Goal: Information Seeking & Learning: Learn about a topic

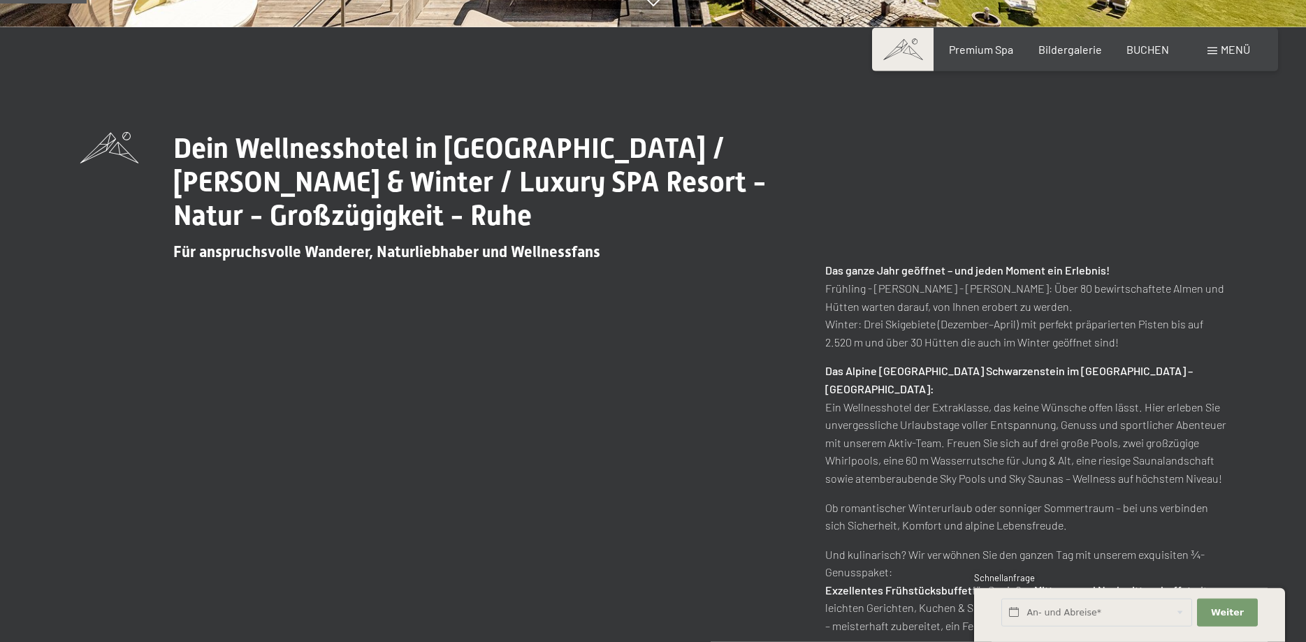
scroll to position [641, 0]
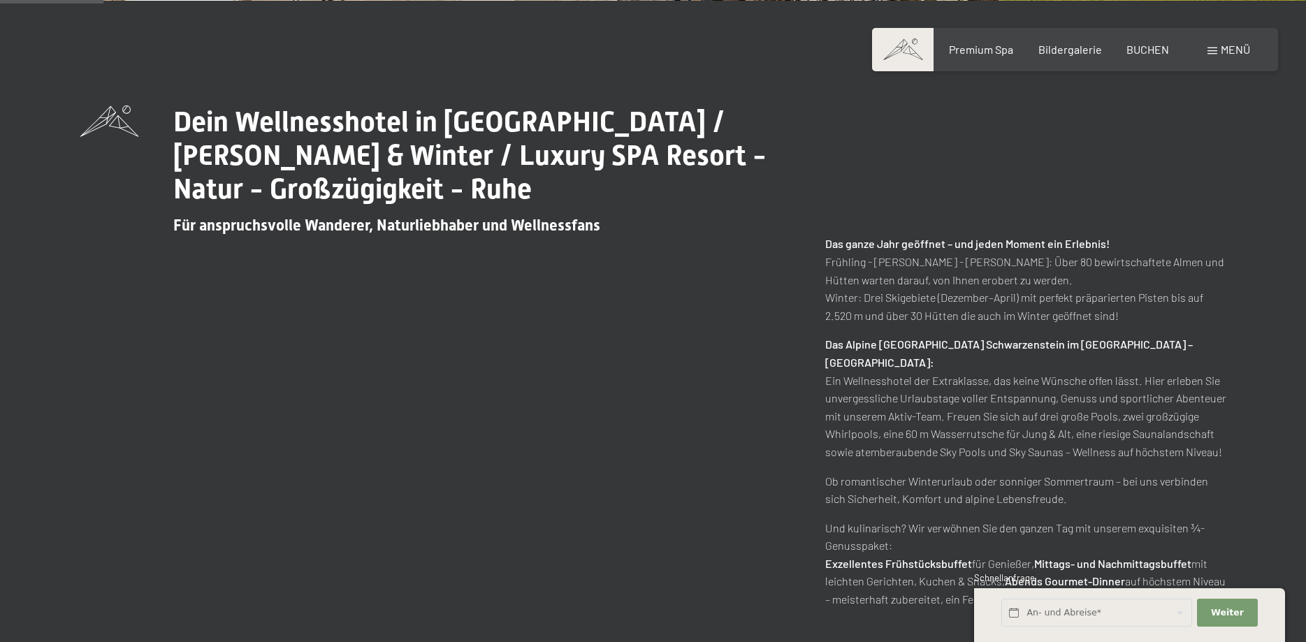
click at [1260, 511] on div "Dein Wellnesshotel in Südtirol / Sommer & Winter / Luxury SPA Resort - Natur - …" at bounding box center [653, 356] width 1251 height 503
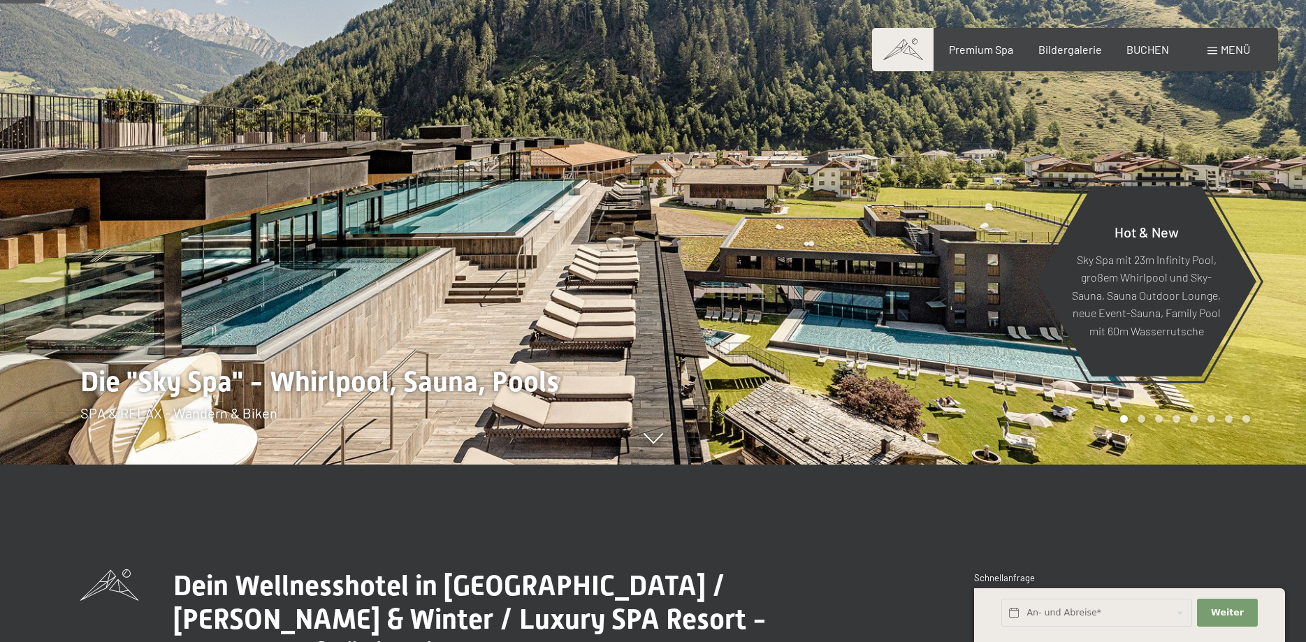
scroll to position [71, 0]
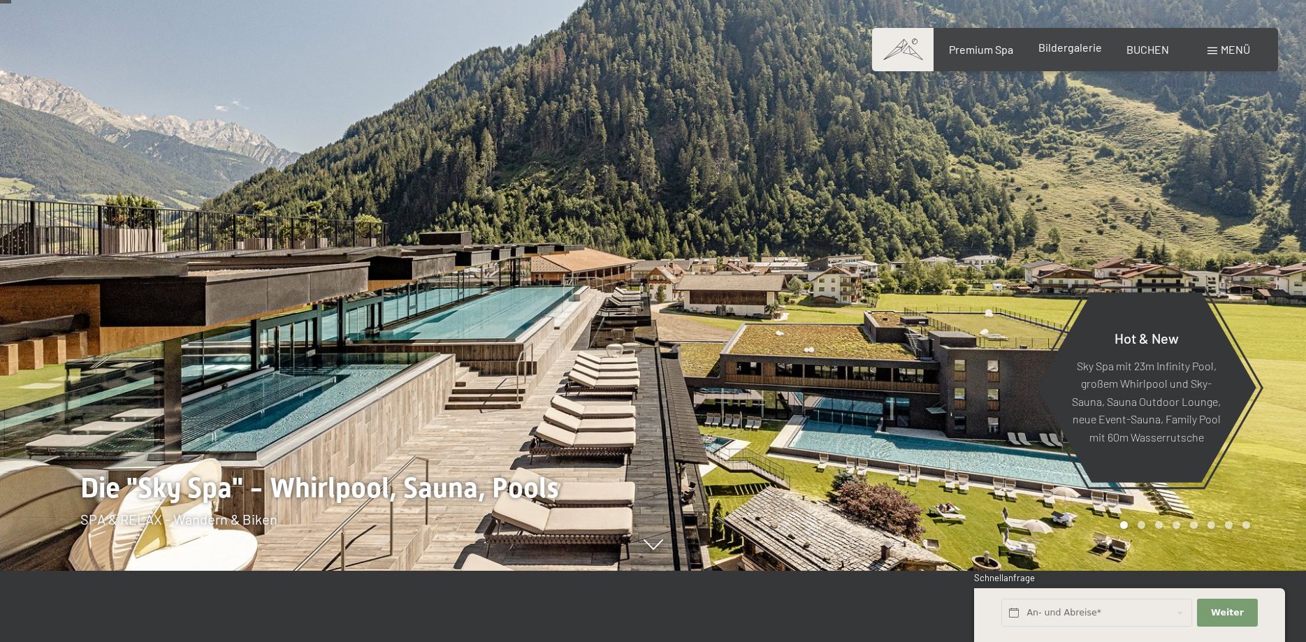
click at [1061, 52] on span "Bildergalerie" at bounding box center [1070, 47] width 64 height 13
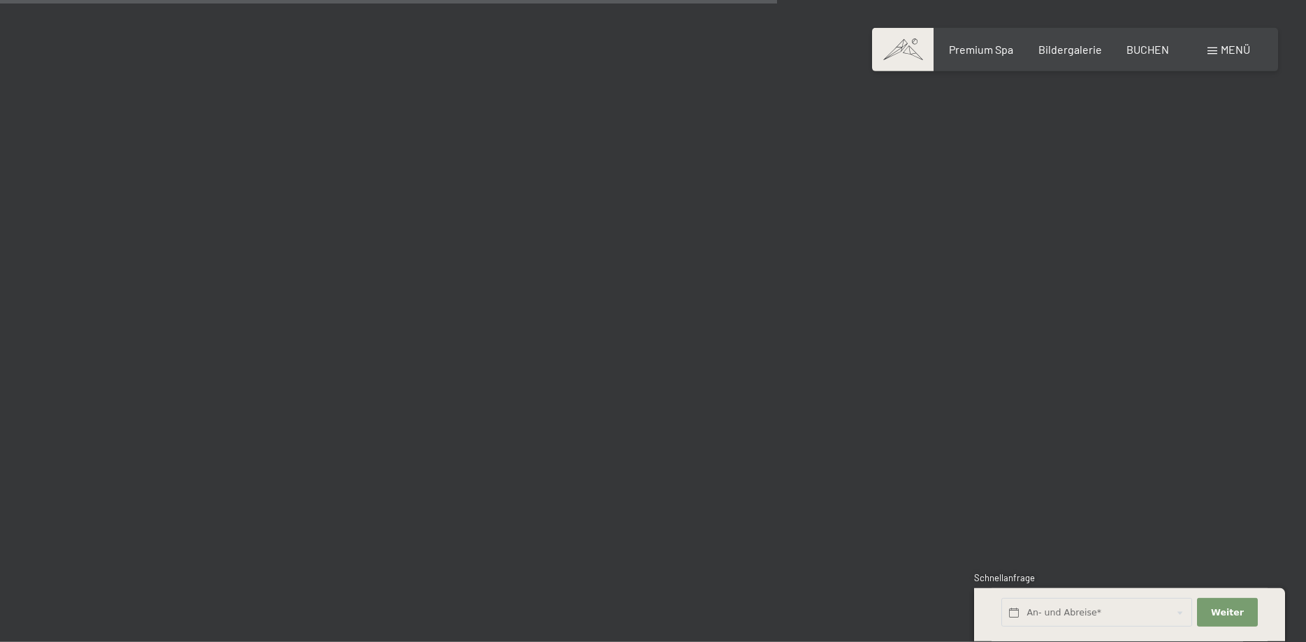
scroll to position [10546, 0]
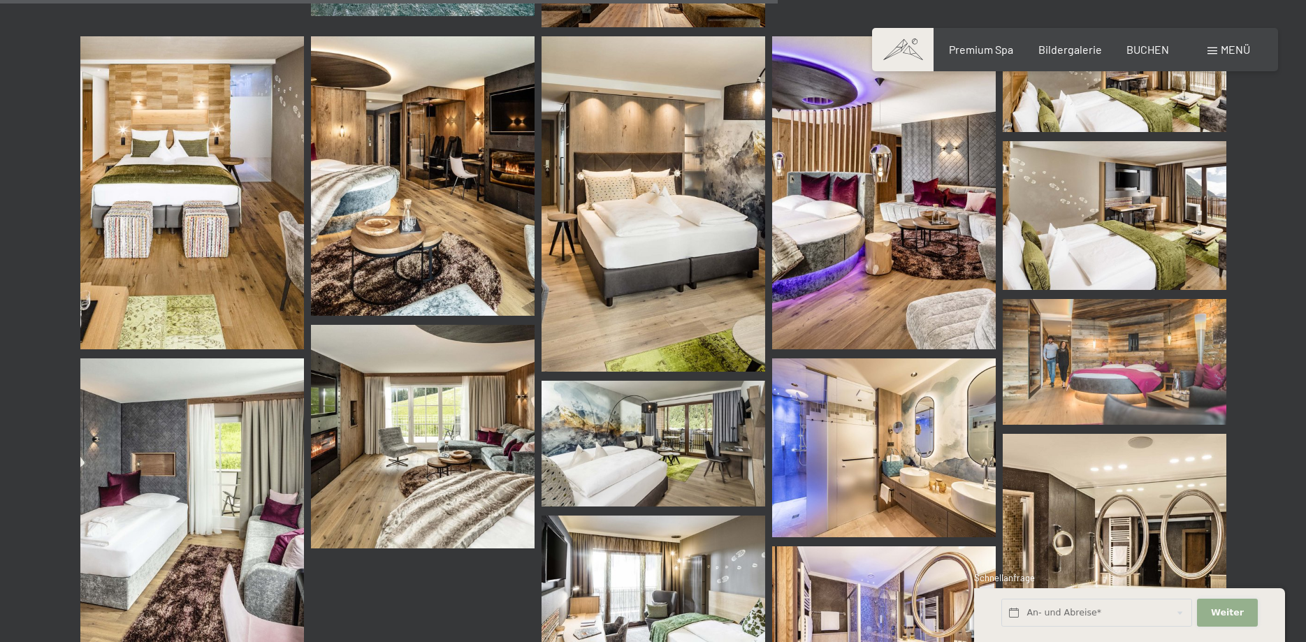
click at [1220, 608] on span "Weiter" at bounding box center [1227, 612] width 33 height 13
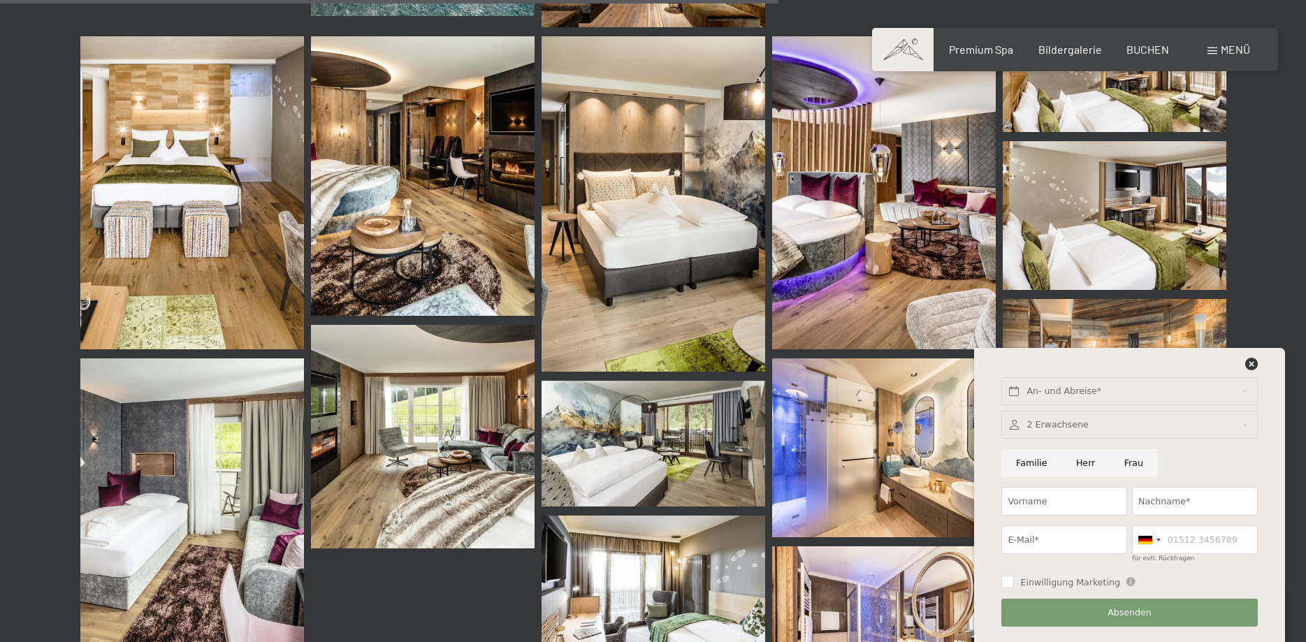
scroll to position [10618, 0]
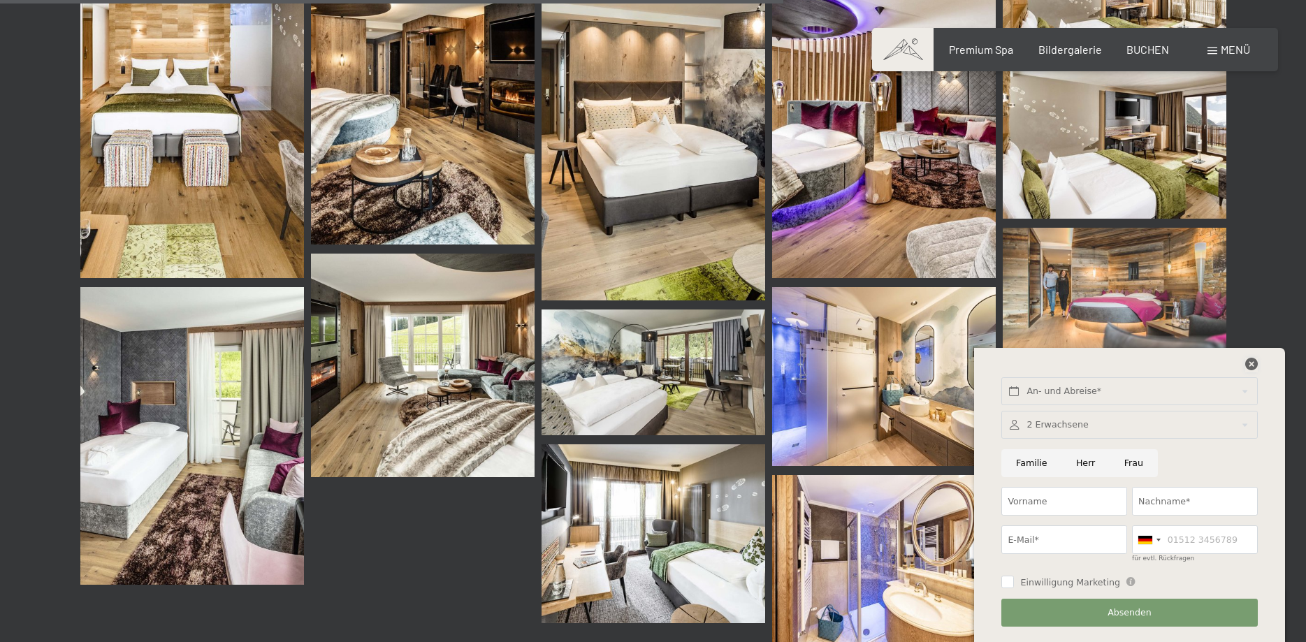
click at [1248, 363] on icon at bounding box center [1251, 364] width 13 height 13
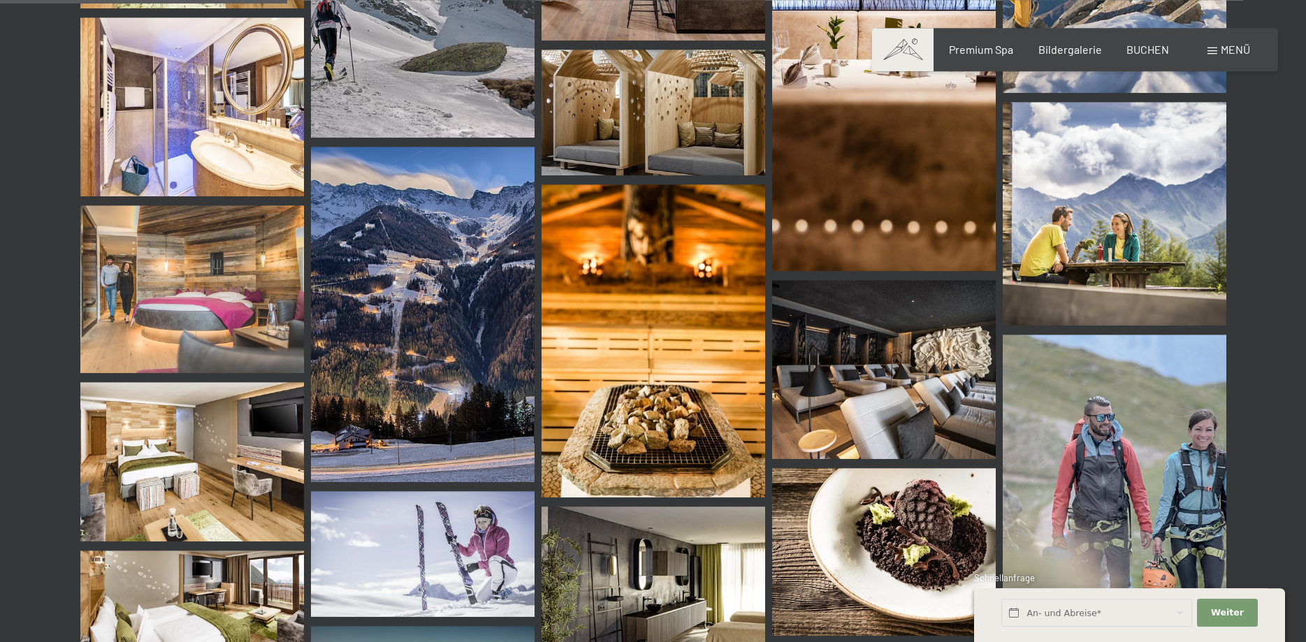
scroll to position [0, 0]
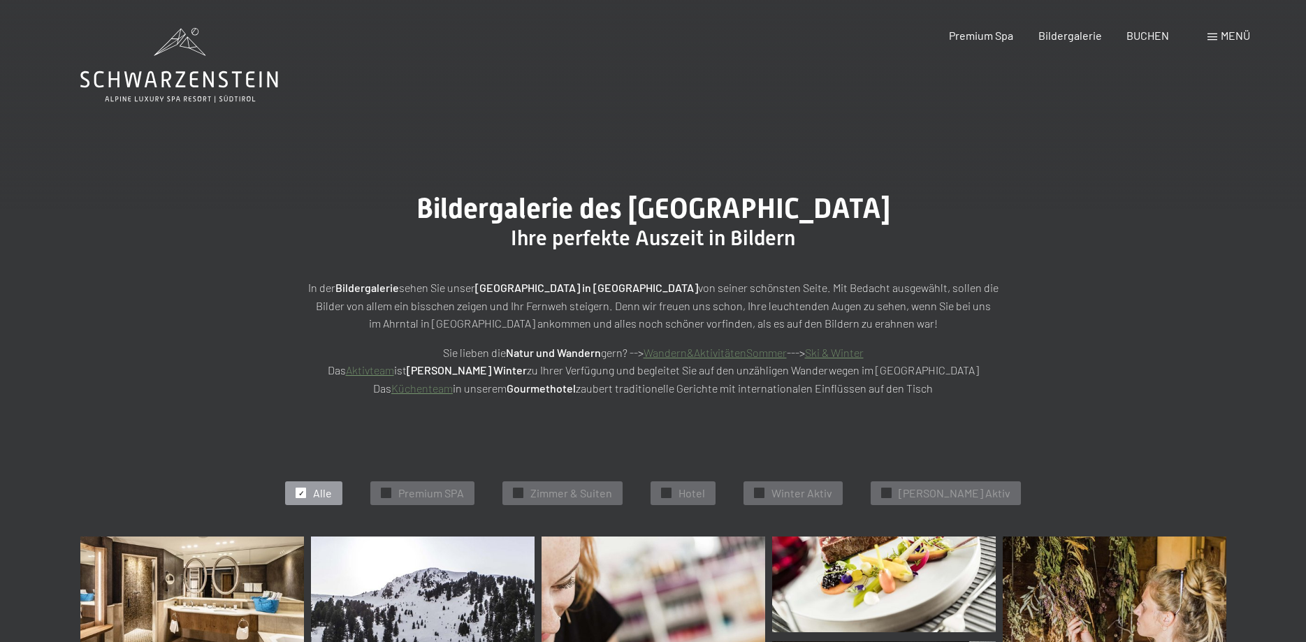
click at [1221, 30] on span "Menü" at bounding box center [1234, 35] width 29 height 13
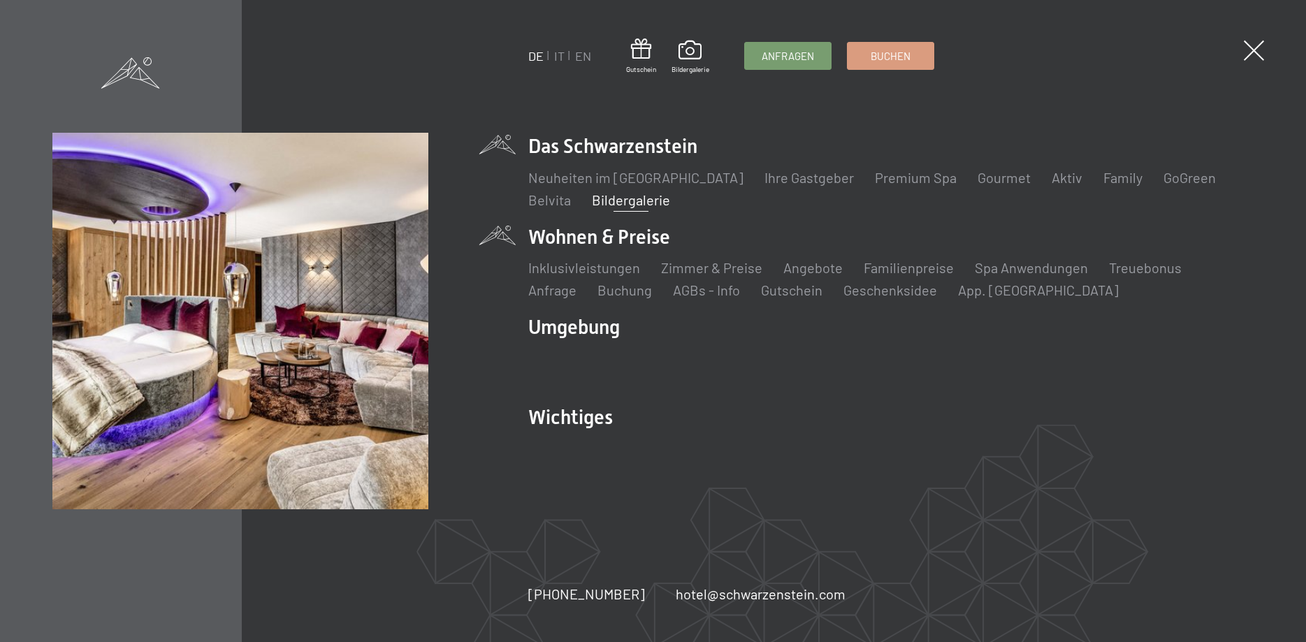
click at [599, 234] on li "Wohnen & Preise Inklusivleistungen Zimmer & Preise Liste Angebote Liste Familie…" at bounding box center [891, 262] width 726 height 76
click at [597, 268] on link "Inklusivleistungen" at bounding box center [584, 267] width 112 height 17
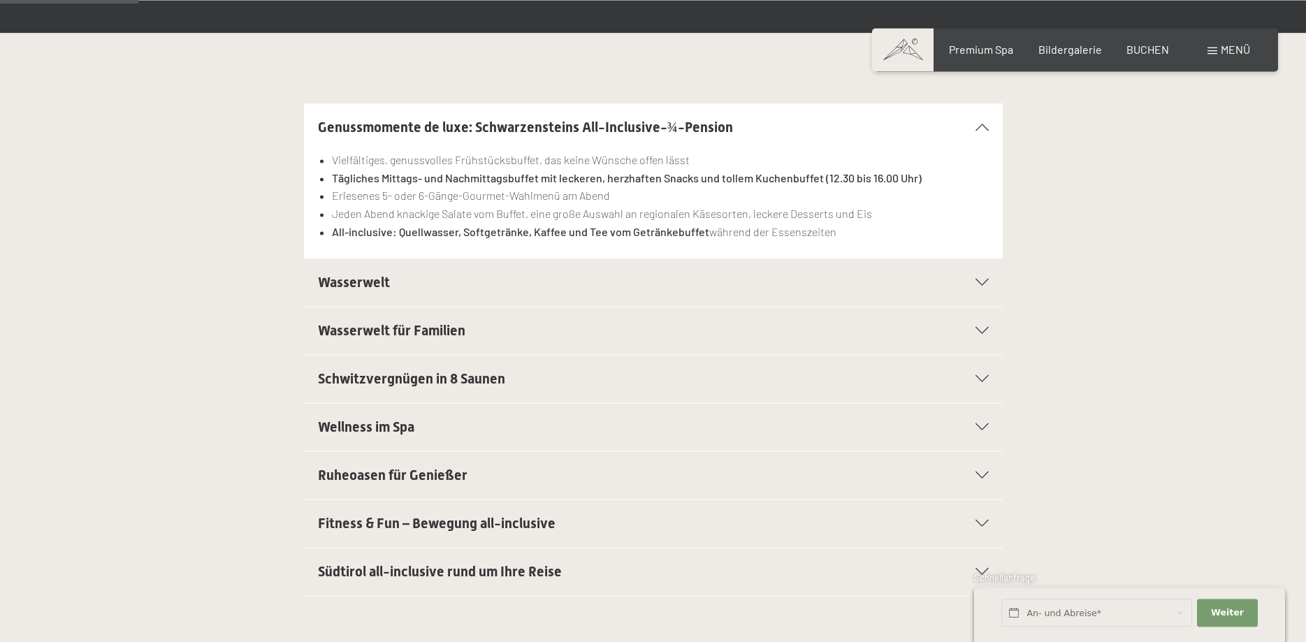
scroll to position [356, 0]
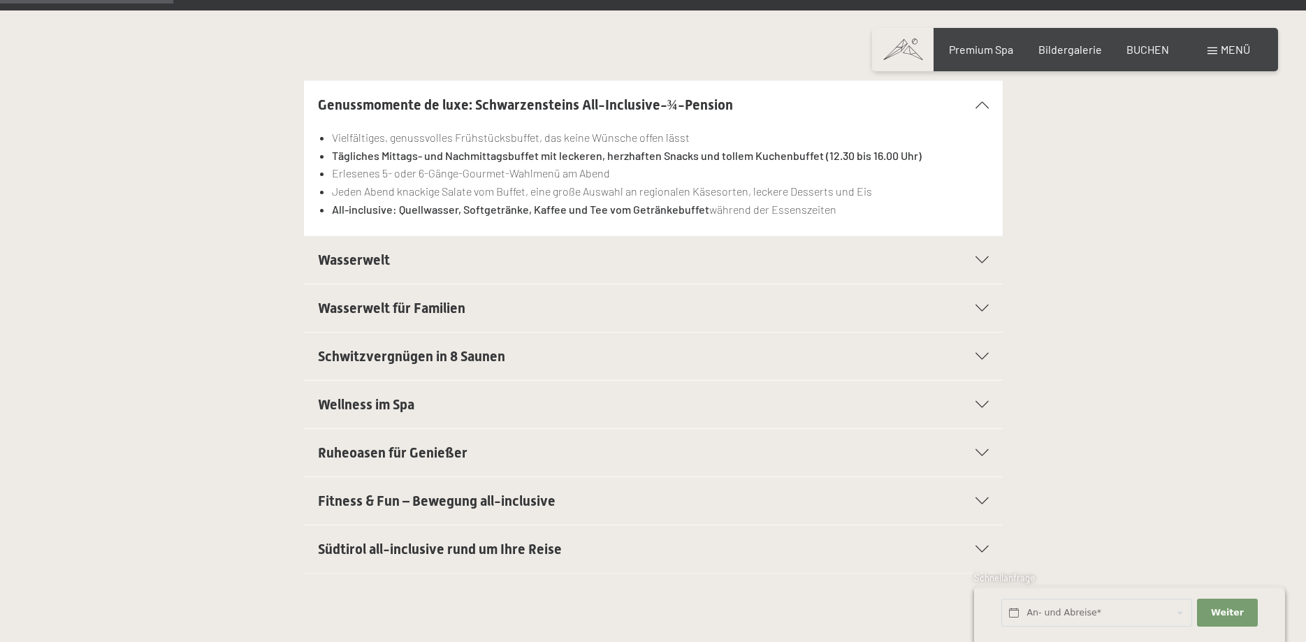
click at [972, 260] on div at bounding box center [973, 259] width 31 height 7
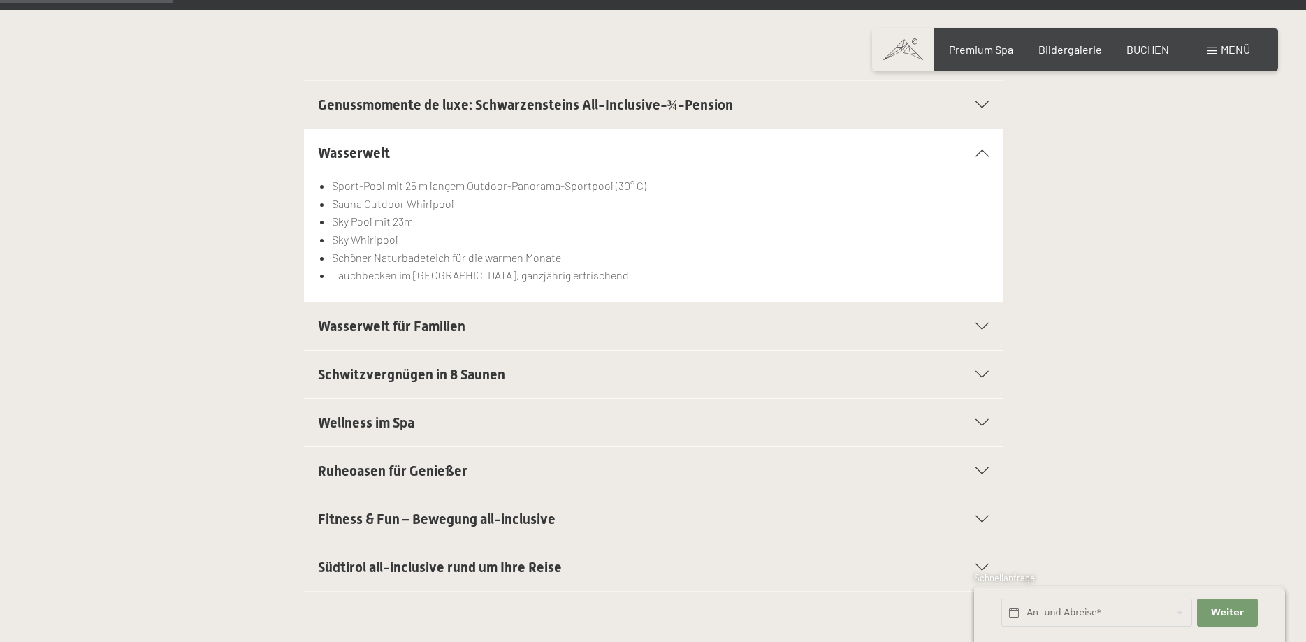
click at [982, 326] on icon at bounding box center [981, 326] width 13 height 7
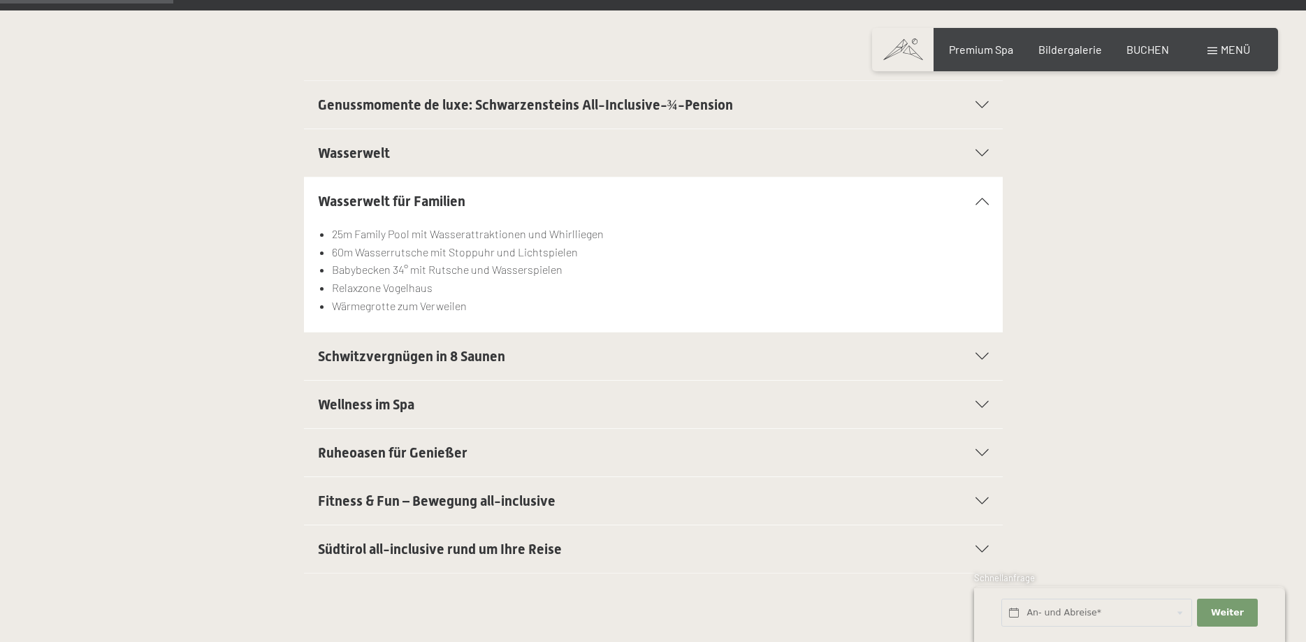
click at [979, 358] on icon at bounding box center [981, 356] width 13 height 7
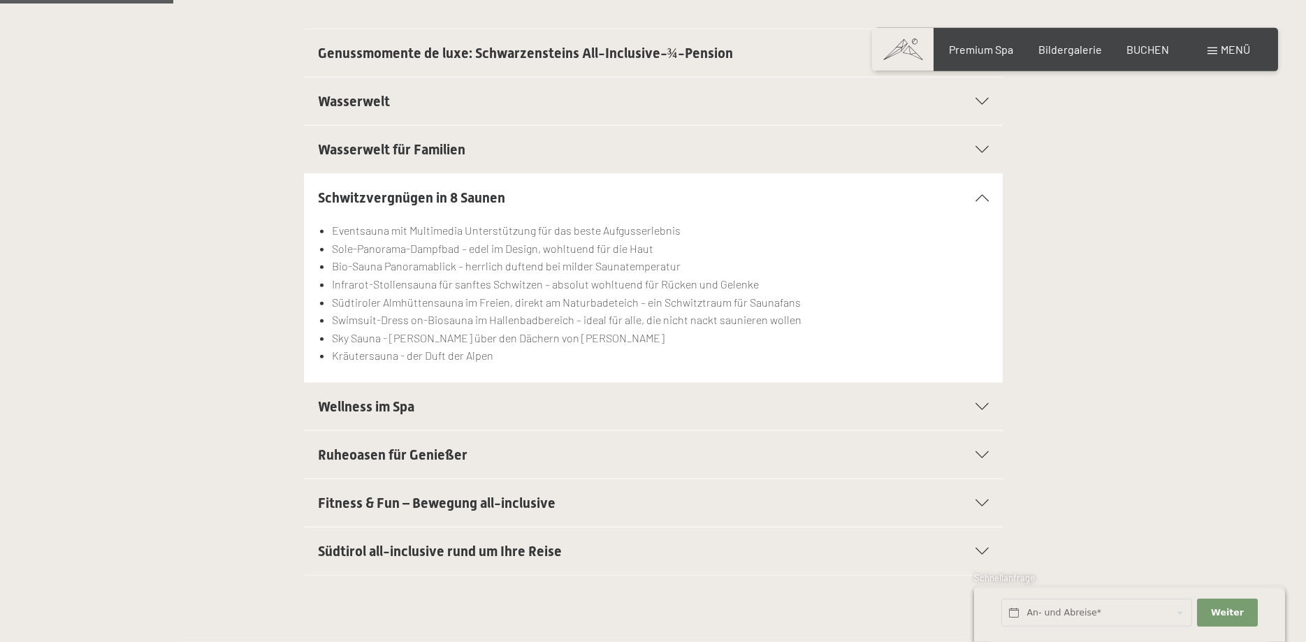
scroll to position [428, 0]
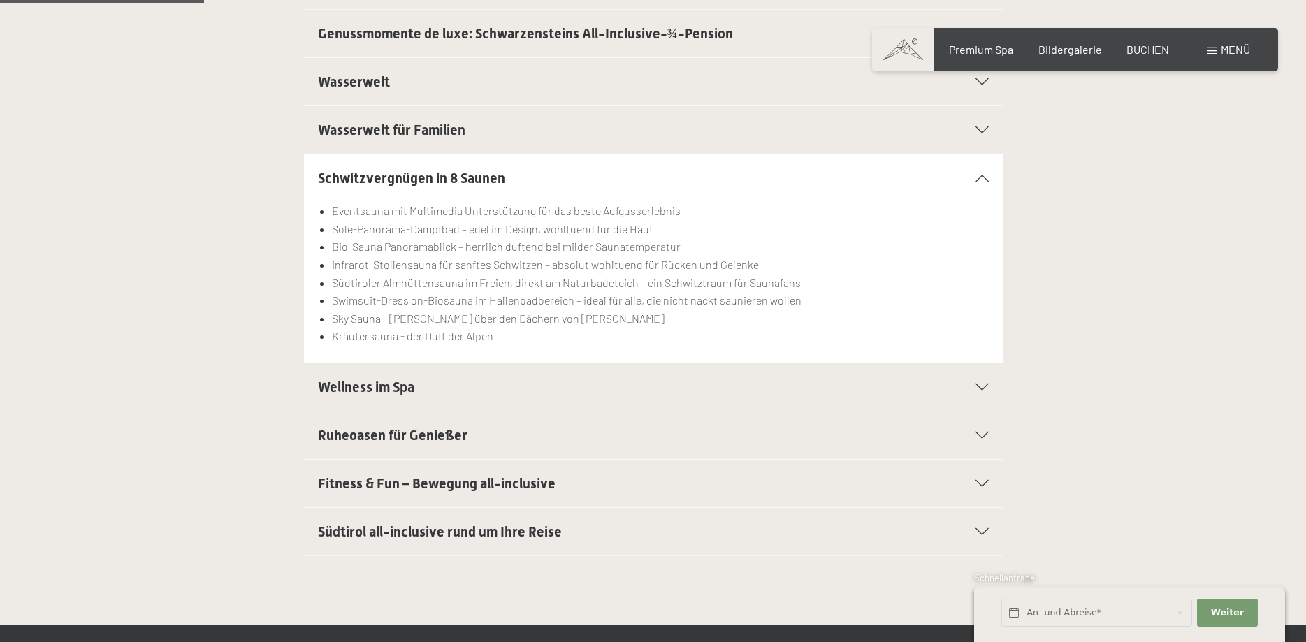
click at [982, 388] on icon at bounding box center [981, 387] width 13 height 7
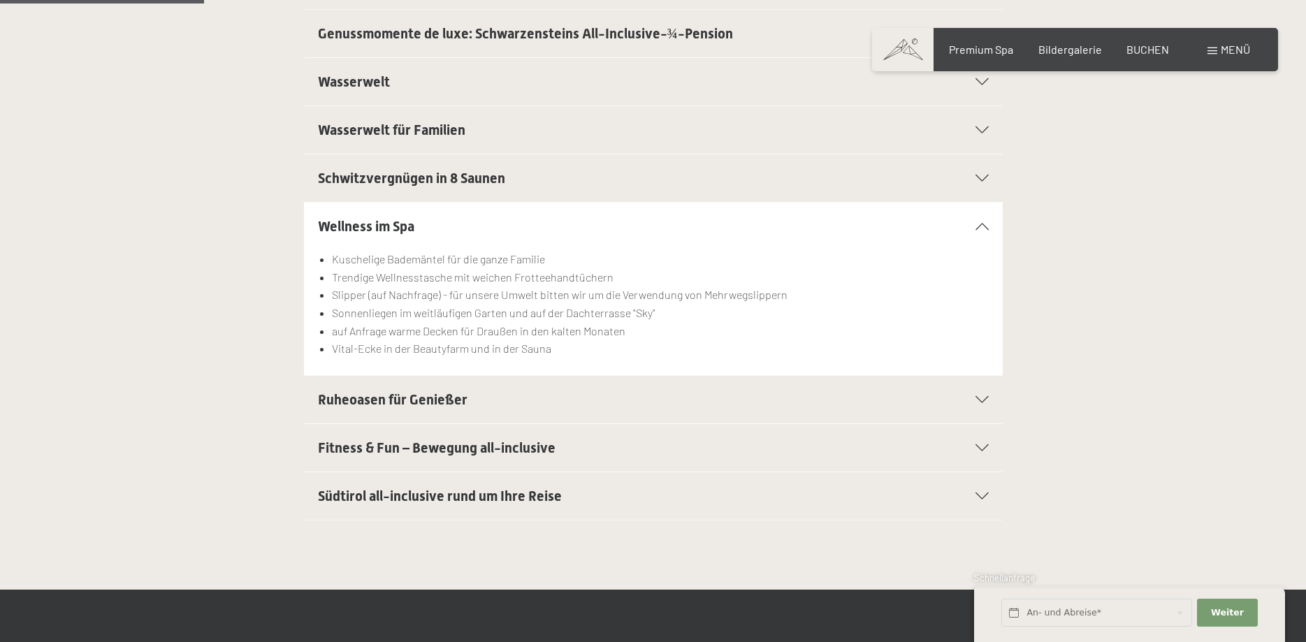
click at [981, 402] on icon at bounding box center [981, 399] width 13 height 7
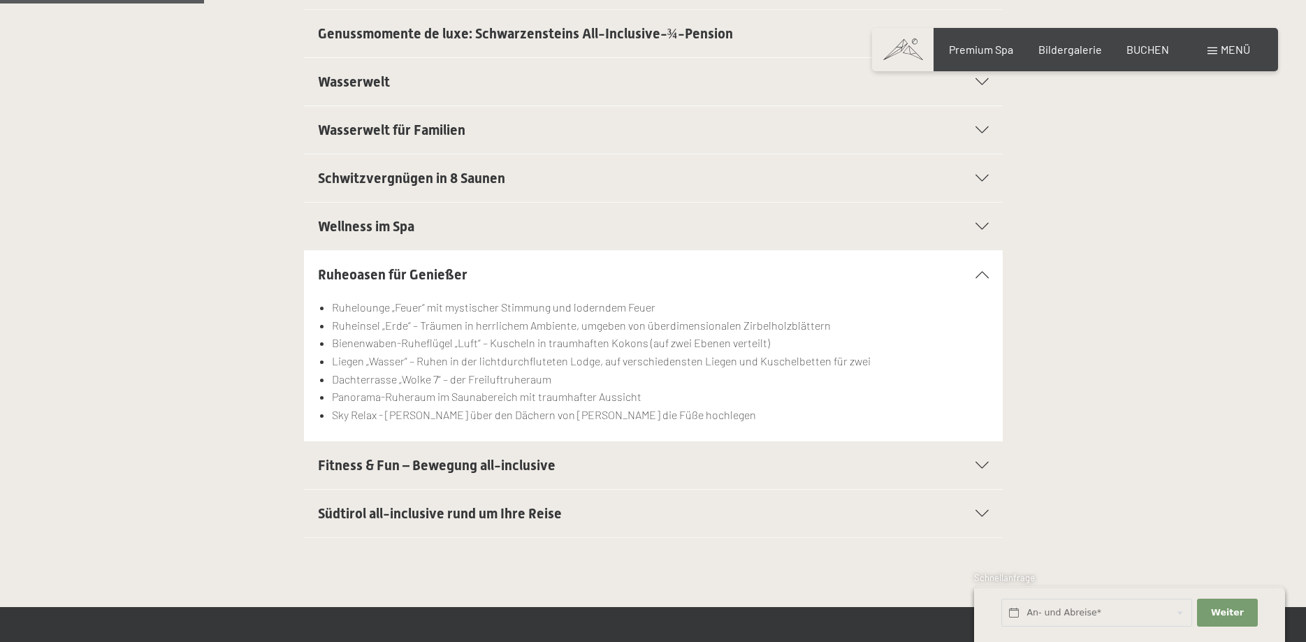
click at [984, 517] on icon at bounding box center [981, 513] width 13 height 7
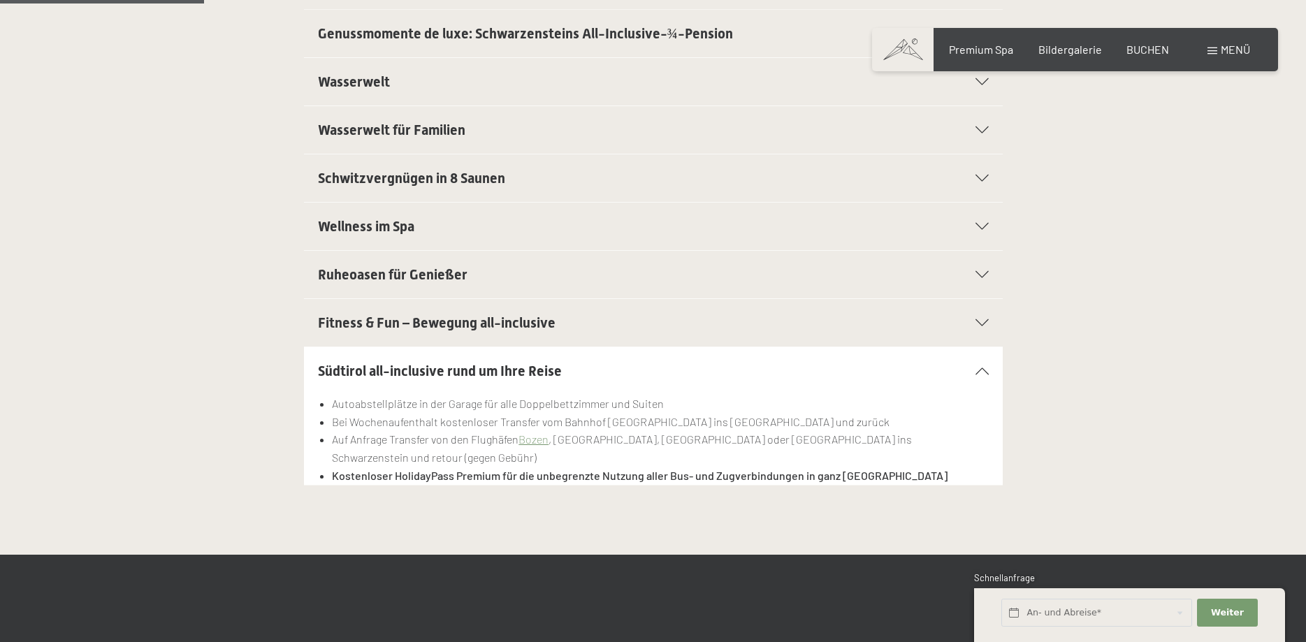
click at [1239, 47] on span "Menü" at bounding box center [1234, 49] width 29 height 13
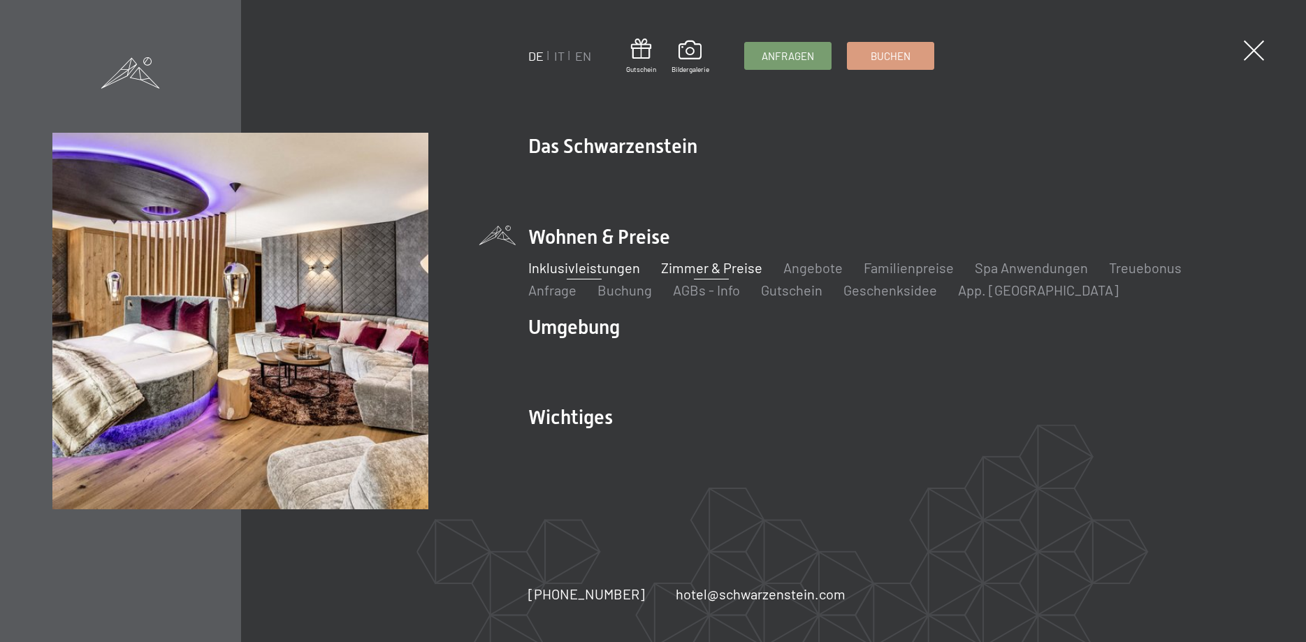
click at [700, 269] on link "Zimmer & Preise" at bounding box center [711, 267] width 101 height 17
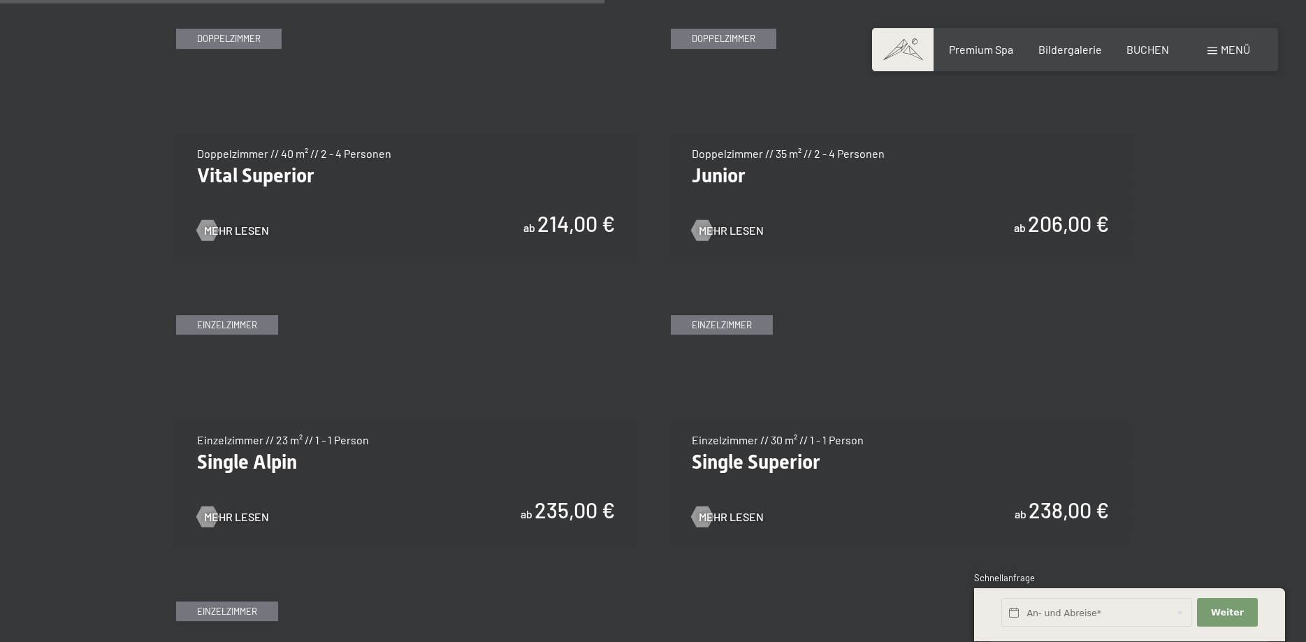
scroll to position [2067, 0]
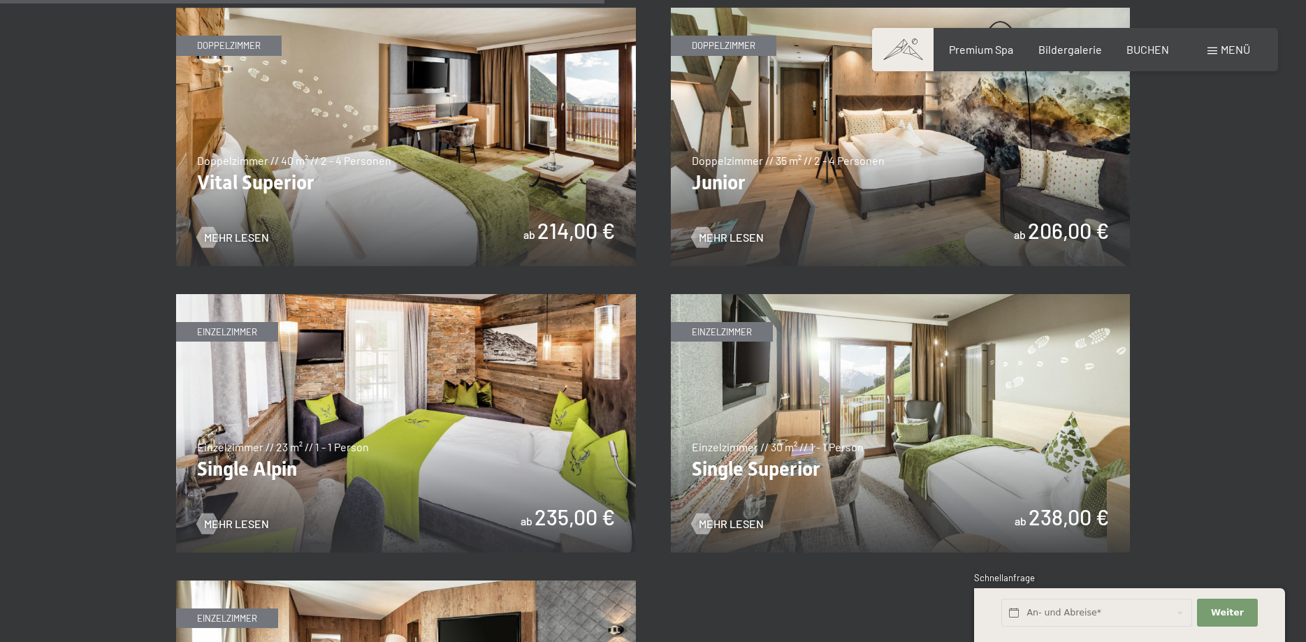
click at [1024, 231] on img at bounding box center [901, 137] width 460 height 258
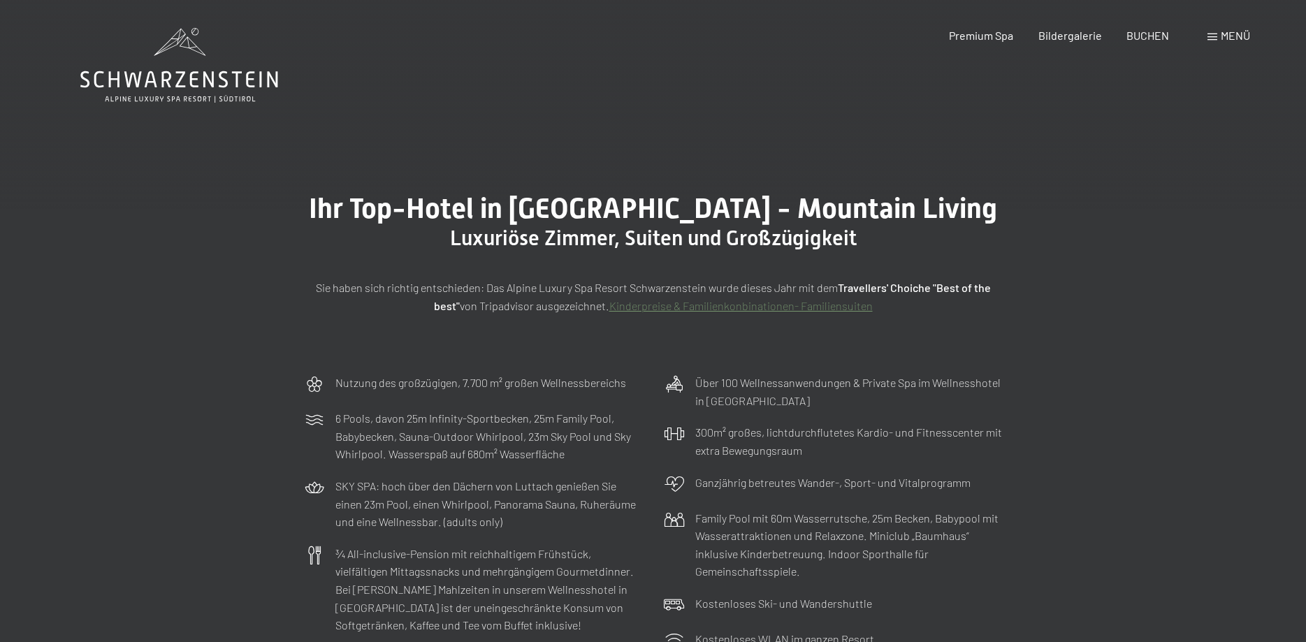
click at [1235, 31] on span "Menü" at bounding box center [1234, 35] width 29 height 13
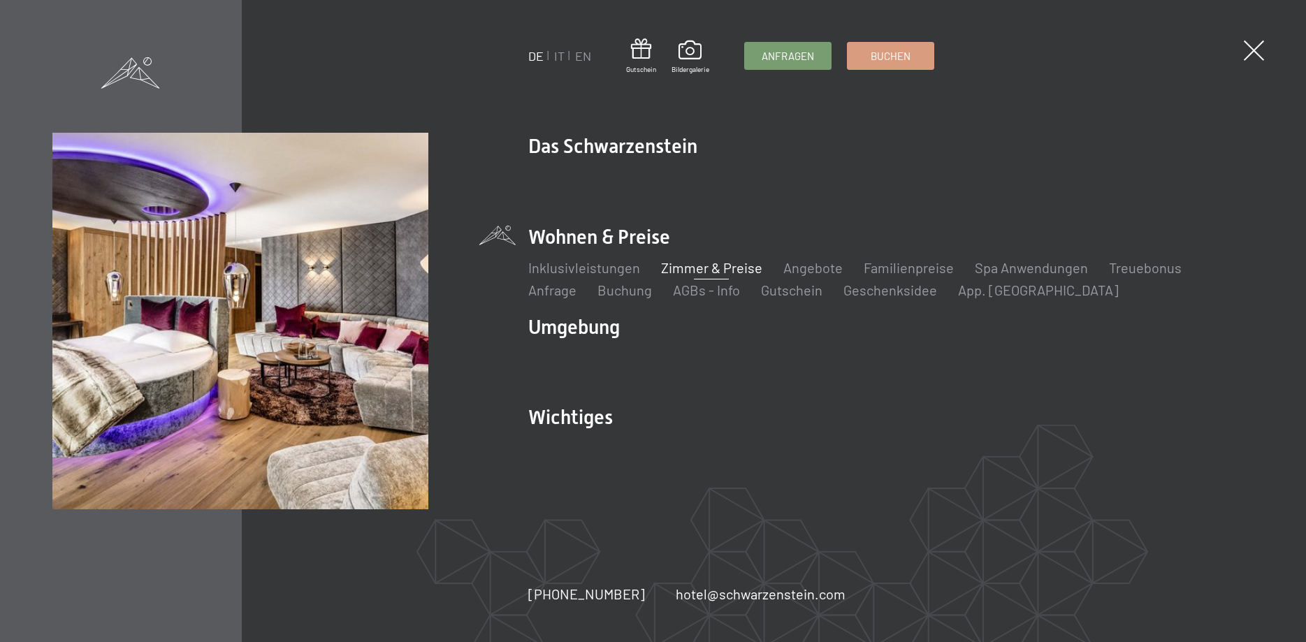
click at [706, 266] on link "Zimmer & Preise" at bounding box center [711, 267] width 101 height 17
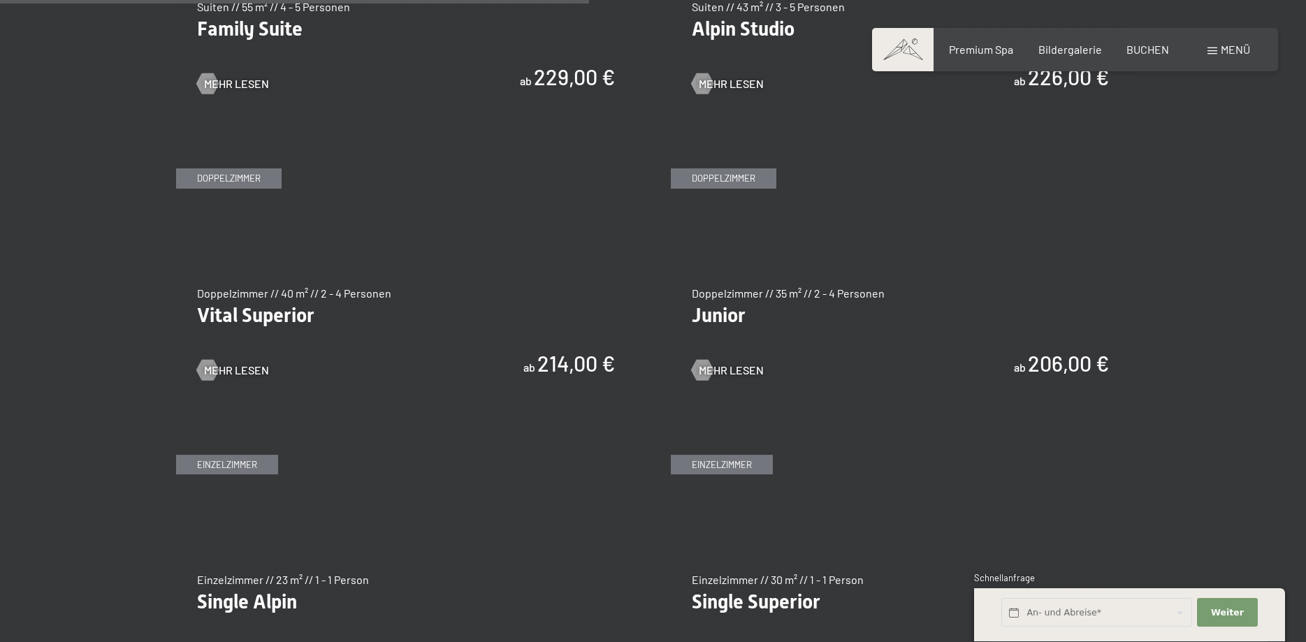
scroll to position [1924, 0]
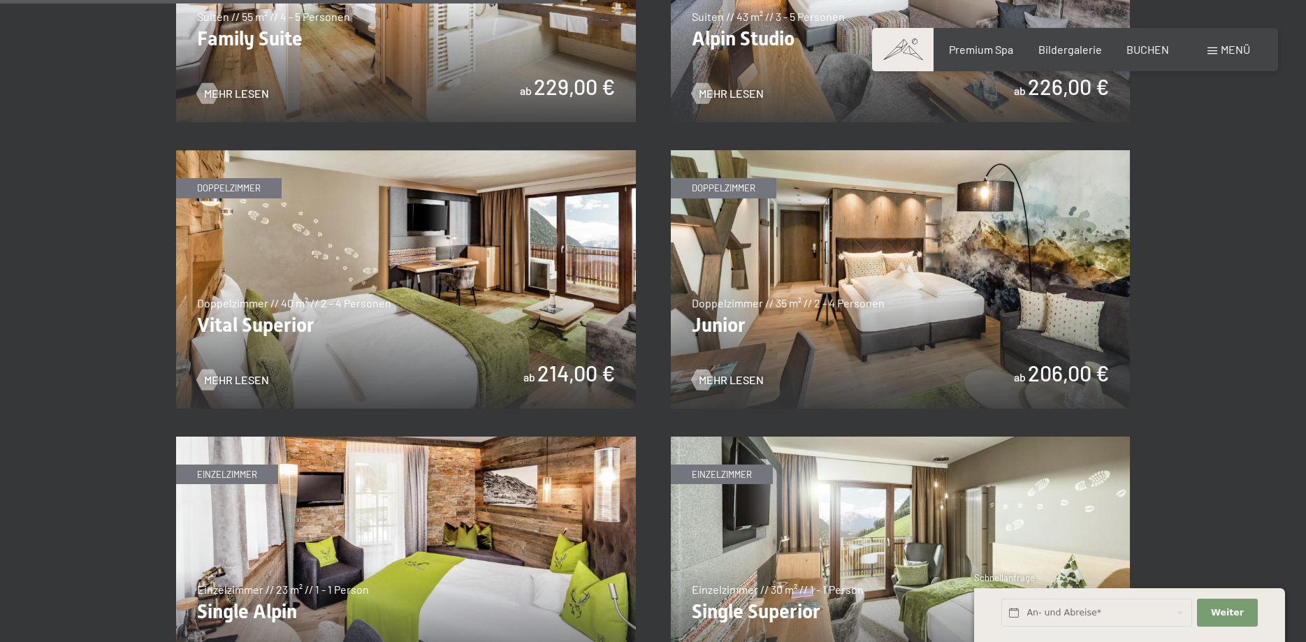
click at [819, 245] on img at bounding box center [901, 279] width 460 height 258
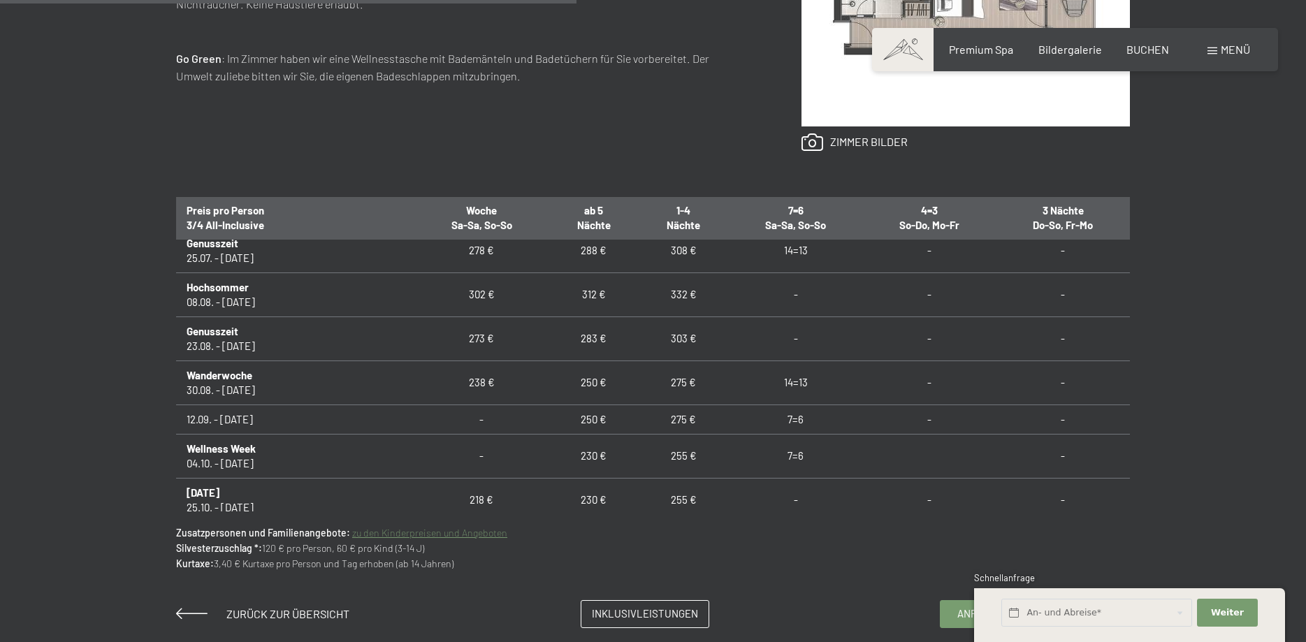
scroll to position [1056, 0]
